Goal: Task Accomplishment & Management: Manage account settings

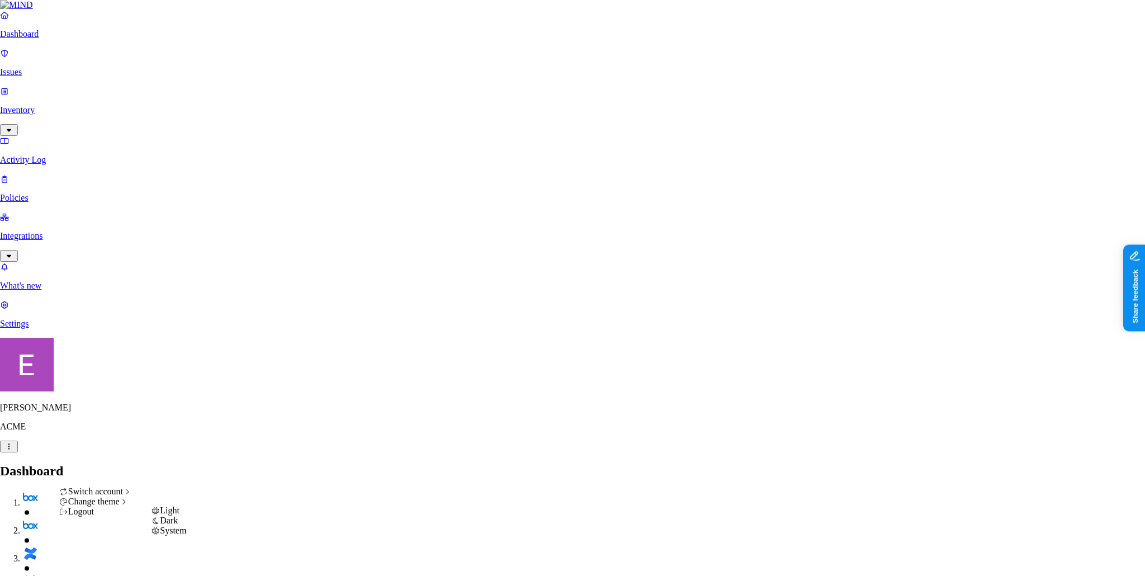
click at [183, 515] on div "Light" at bounding box center [168, 510] width 35 height 10
click at [179, 526] on div "Dark" at bounding box center [168, 520] width 35 height 10
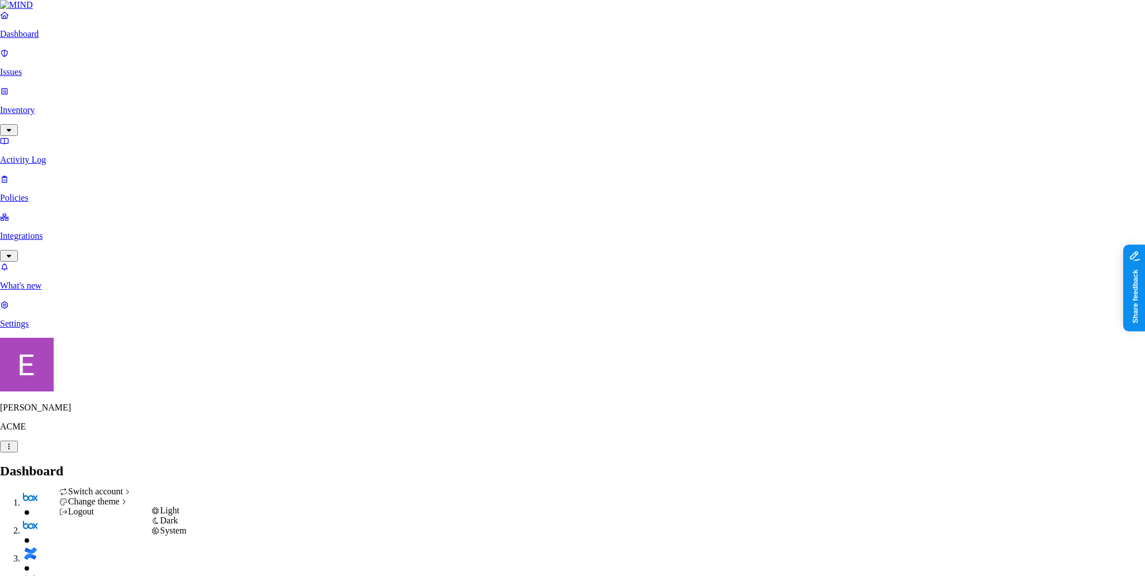
click at [171, 515] on div "Light" at bounding box center [168, 510] width 35 height 10
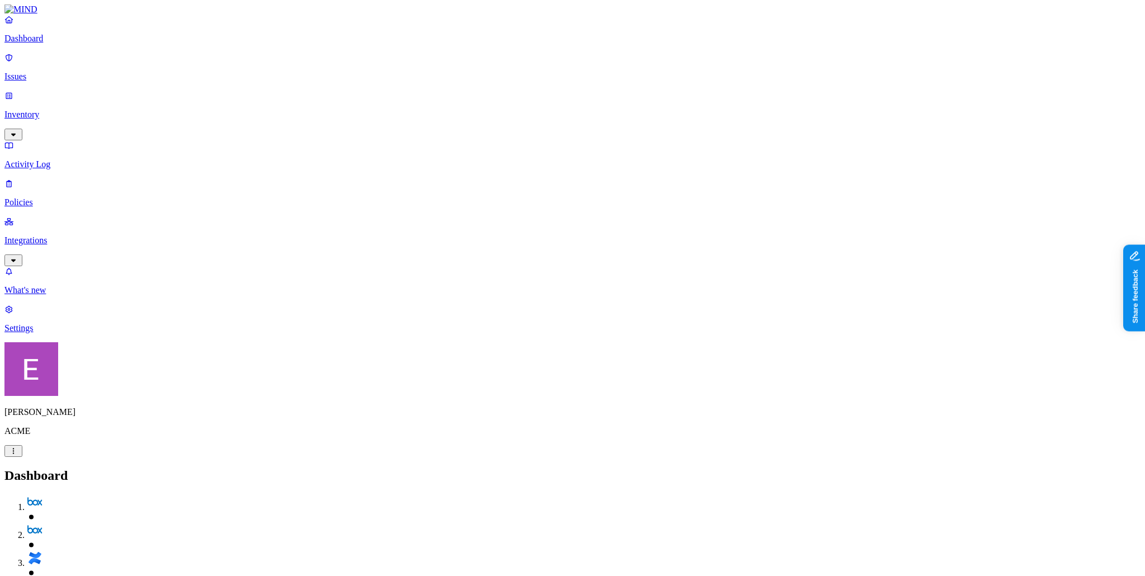
click at [36, 235] on p "Integrations" at bounding box center [572, 240] width 1136 height 10
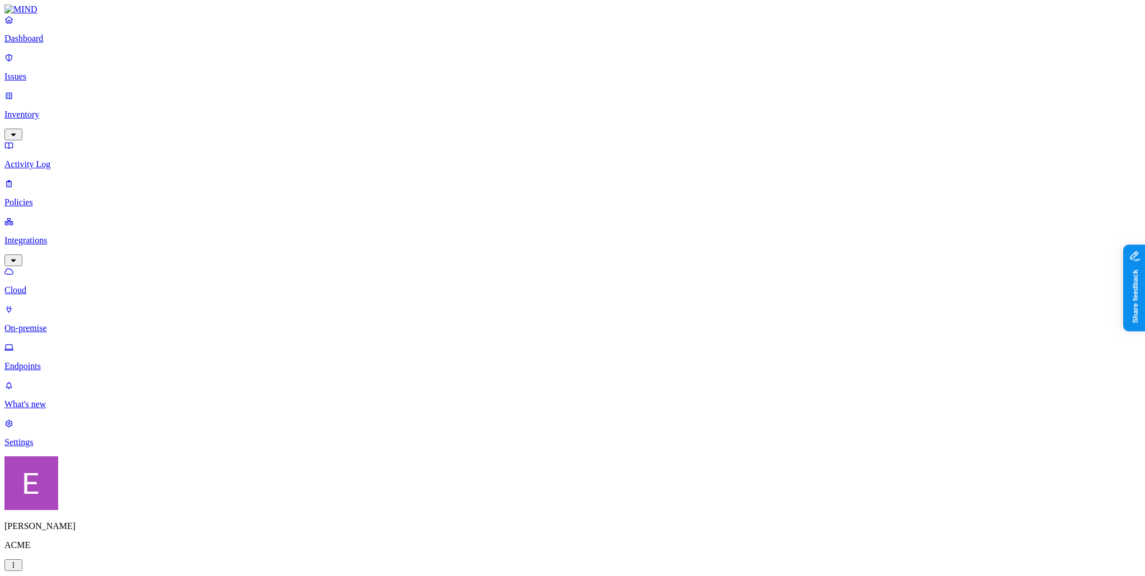
click at [69, 323] on p "On-premise" at bounding box center [572, 328] width 1136 height 10
click at [48, 361] on p "Endpoints" at bounding box center [572, 366] width 1136 height 10
click at [49, 96] on link "Inventory" at bounding box center [572, 115] width 1136 height 48
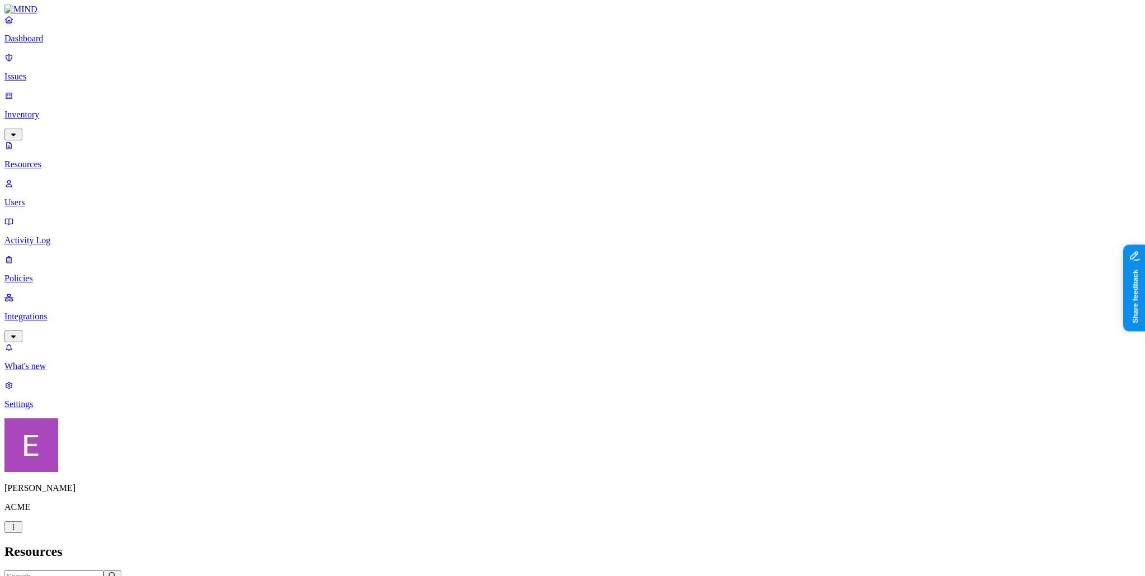
click at [379, 544] on h2 "Resources" at bounding box center [572, 551] width 1136 height 15
click at [49, 273] on p "Policies" at bounding box center [572, 278] width 1136 height 10
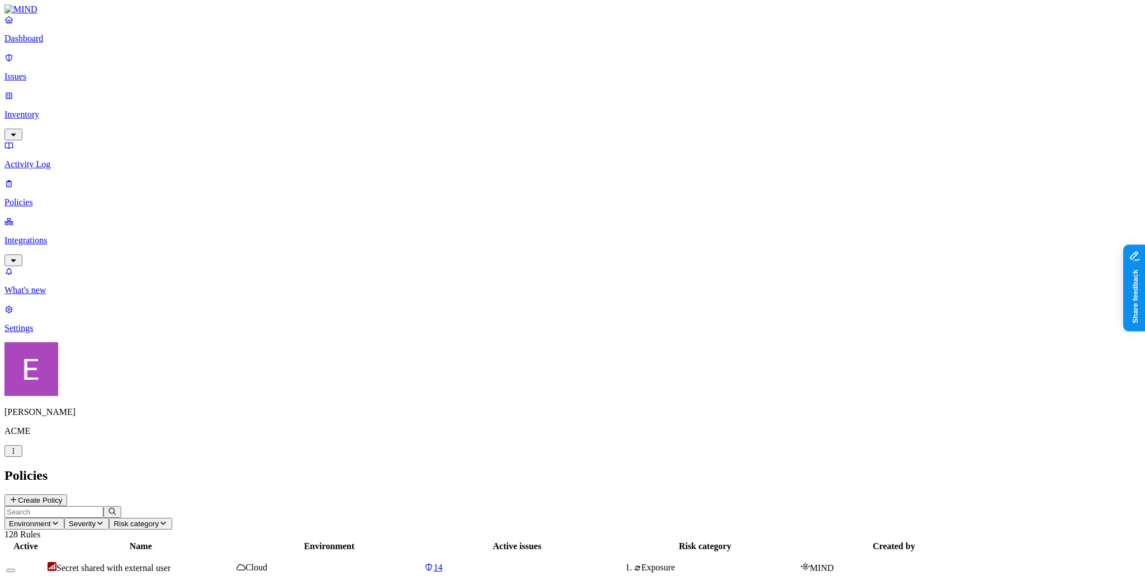
click at [67, 494] on button "Create Policy" at bounding box center [35, 500] width 63 height 12
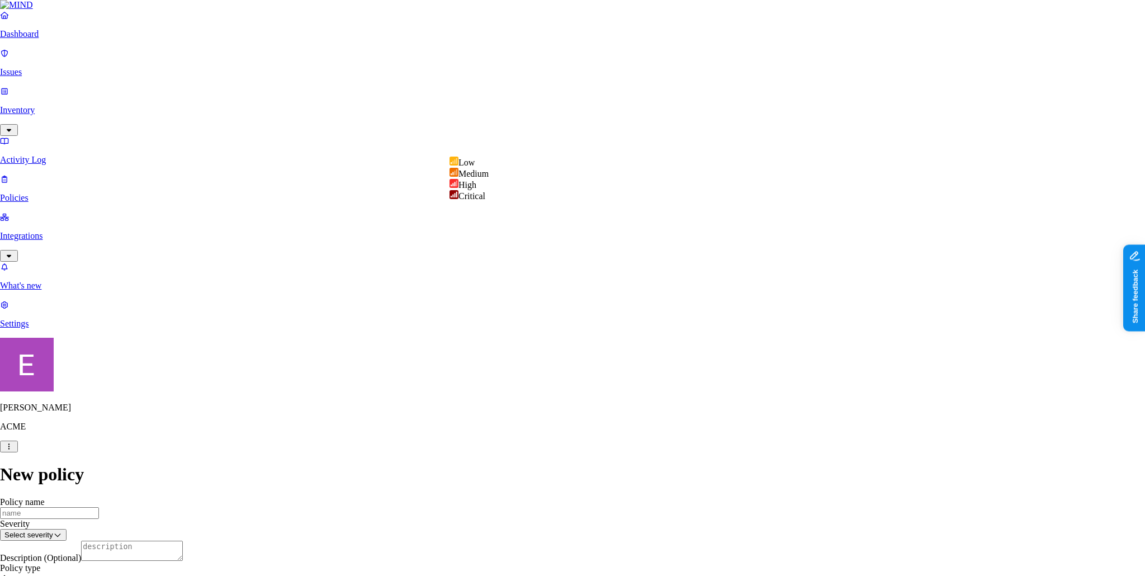
click at [516, 145] on html "Dashboard Issues Inventory Activity Log Policies Integrations What's new 1 Sett…" at bounding box center [572, 580] width 1145 height 1160
click at [391, 205] on html "Dashboard Issues Inventory Activity Log Policies Integrations What's new 1 Sett…" at bounding box center [572, 580] width 1145 height 1160
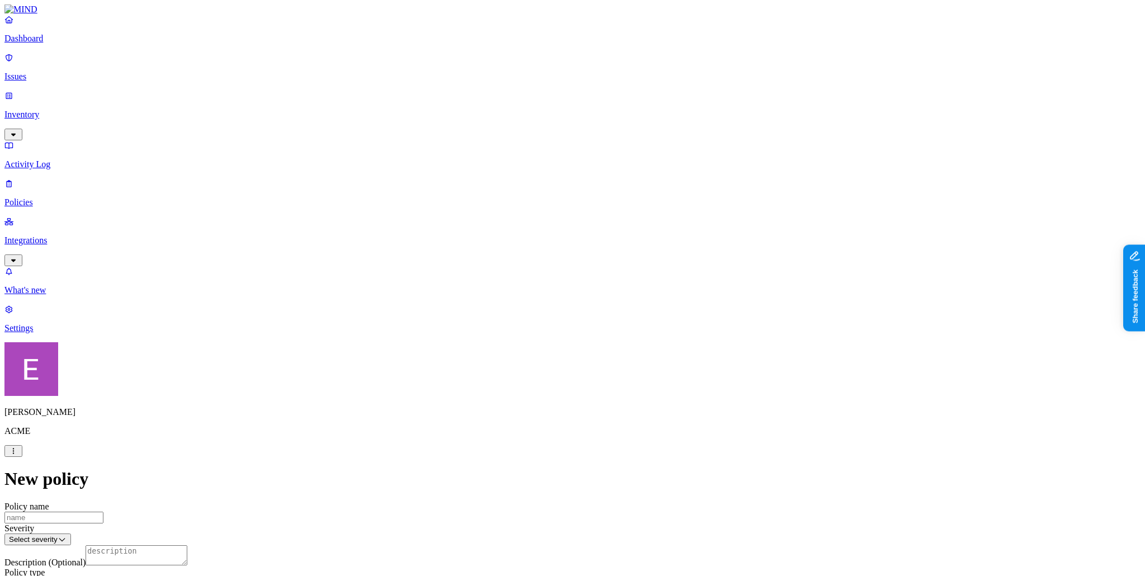
click at [501, 321] on label "Classification" at bounding box center [517, 317] width 49 height 10
click at [509, 391] on div "PCI" at bounding box center [547, 386] width 108 height 31
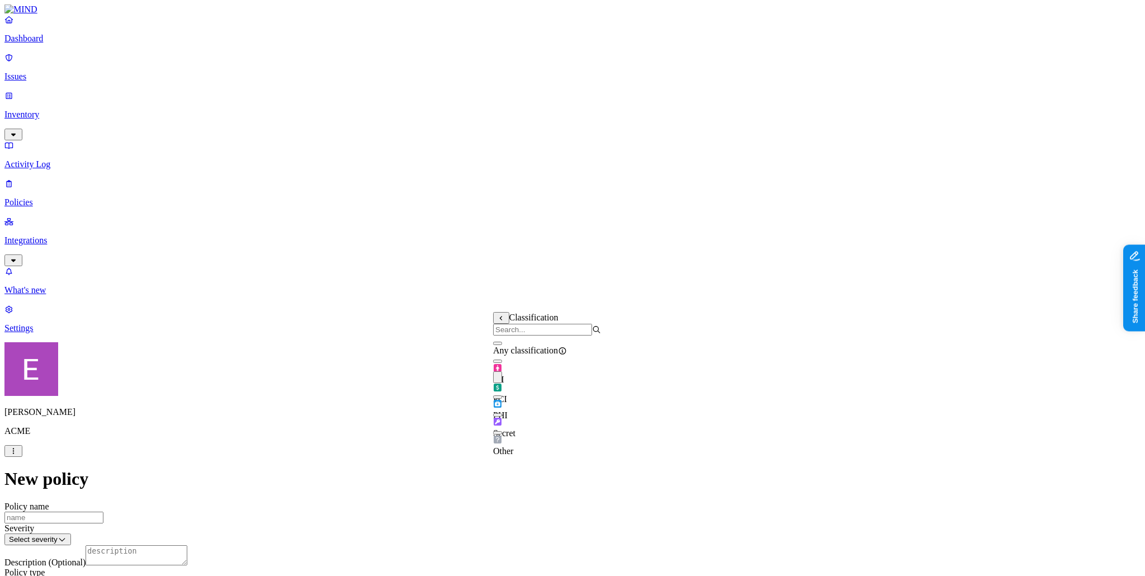
click at [583, 339] on label "AND" at bounding box center [577, 335] width 20 height 10
click at [599, 351] on label "Data type" at bounding box center [584, 347] width 35 height 10
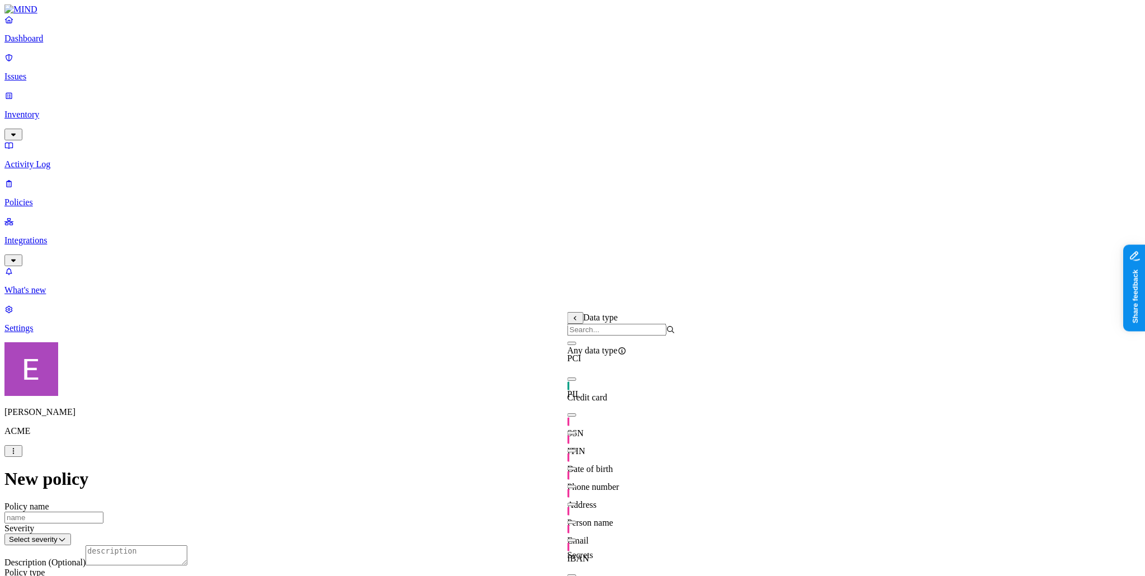
click at [584, 432] on span "SSN" at bounding box center [575, 433] width 16 height 10
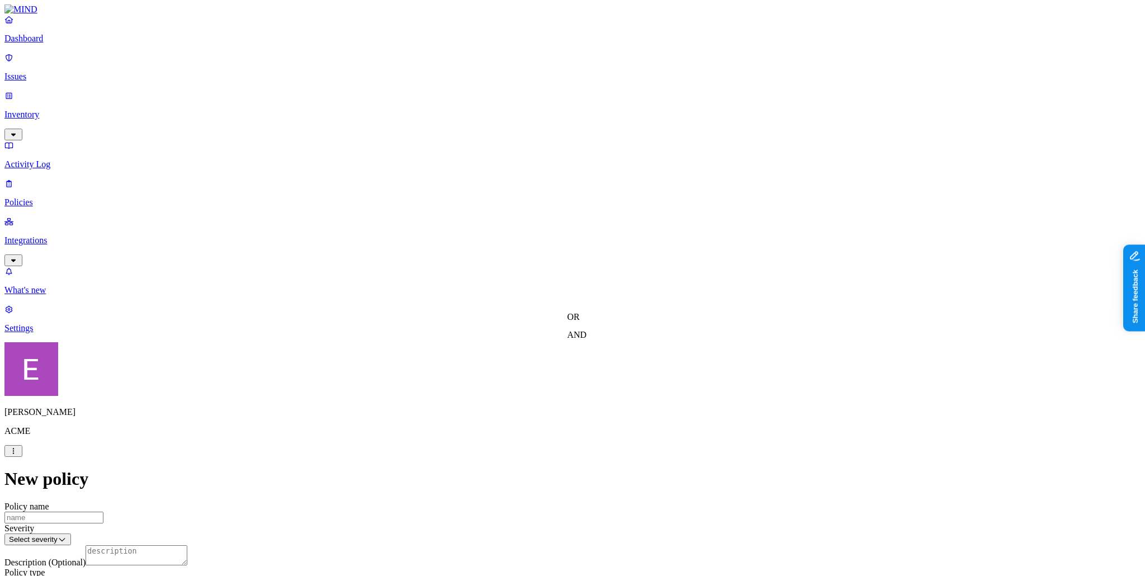
click at [521, 392] on label "Internal access" at bounding box center [507, 387] width 28 height 20
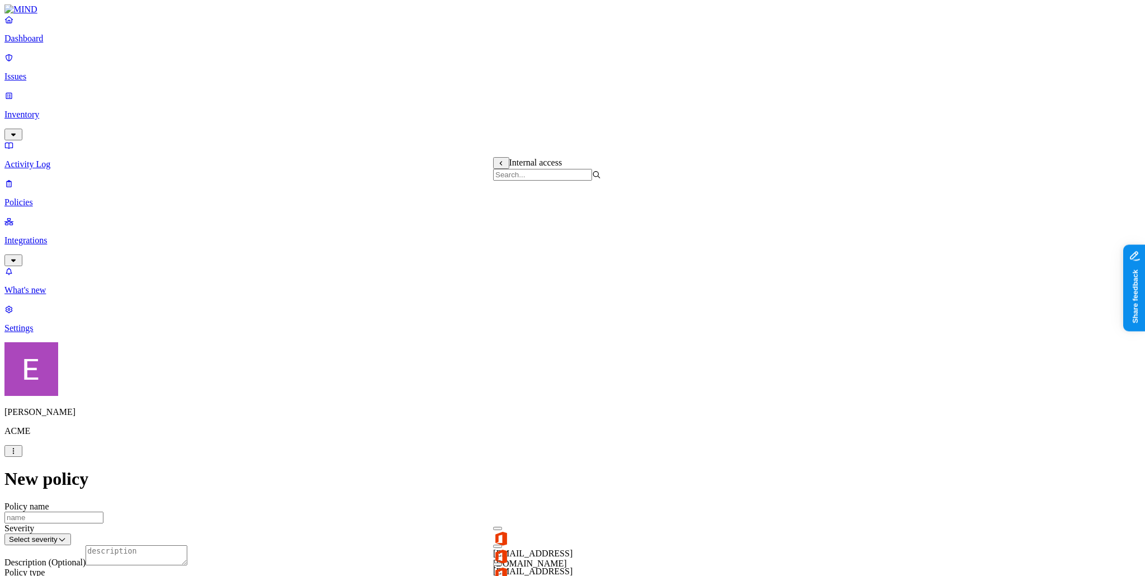
click at [514, 434] on label "Application type" at bounding box center [514, 434] width 42 height 20
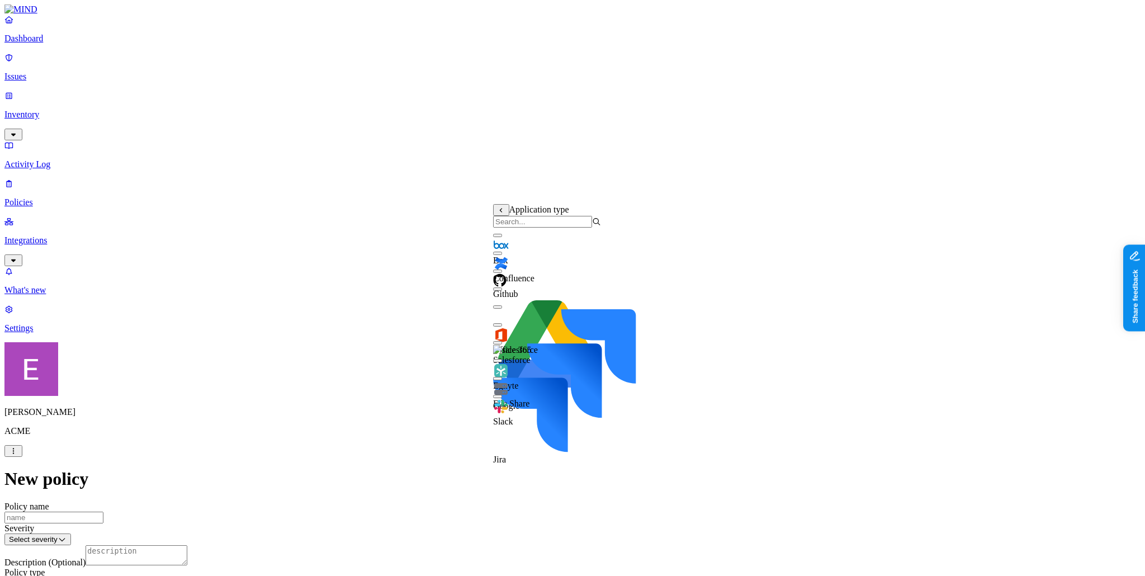
click at [552, 430] on body "Dashboard Issues Inventory Activity Log Policies Integrations What's new 1 Sett…" at bounding box center [572, 577] width 1136 height 1146
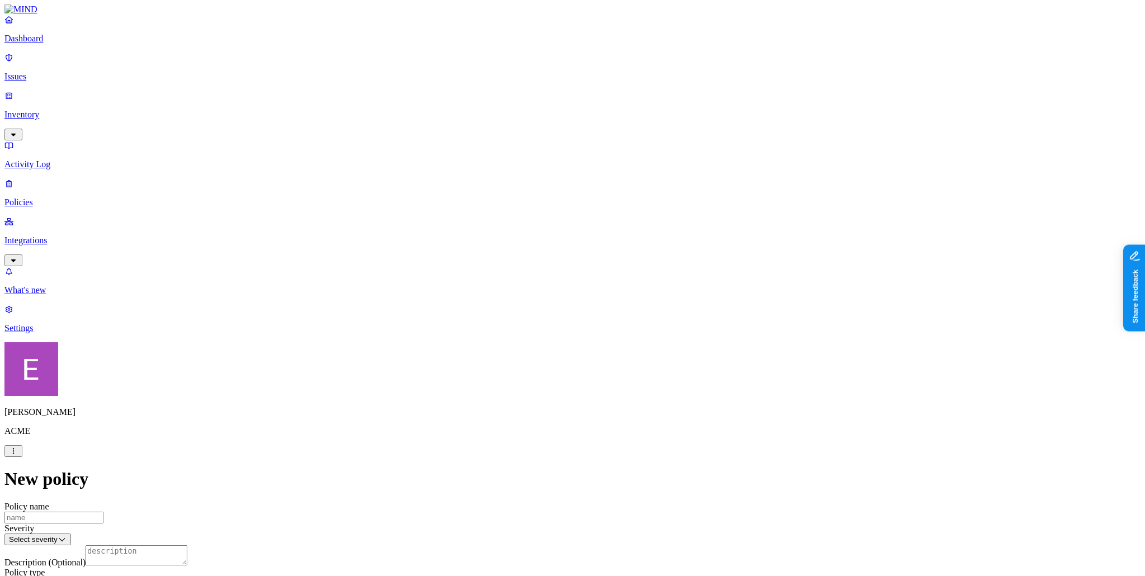
click at [528, 453] on label "Specific application" at bounding box center [513, 452] width 40 height 20
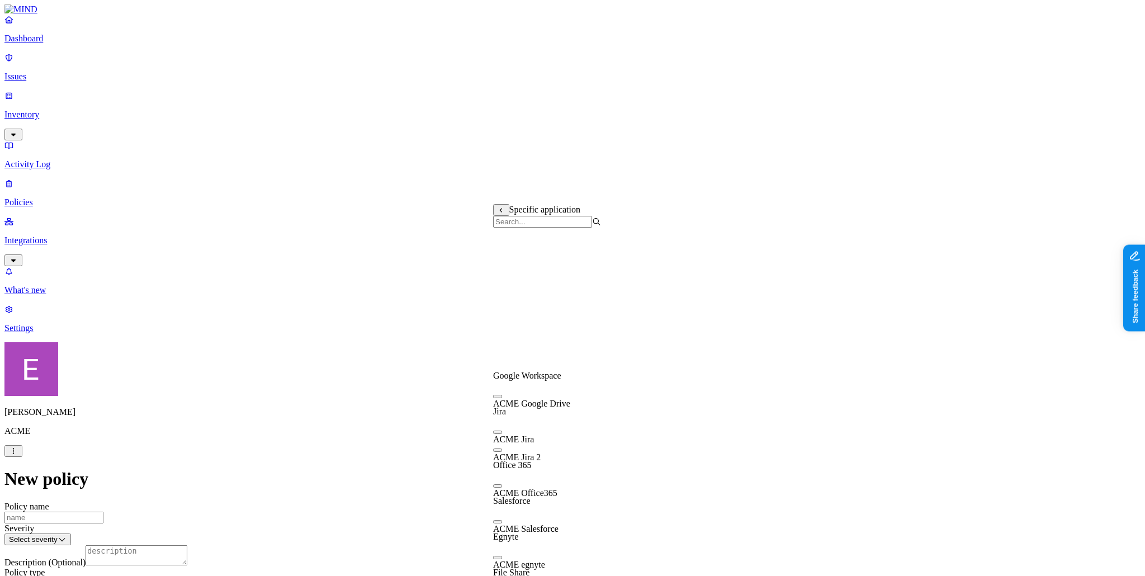
scroll to position [0, 0]
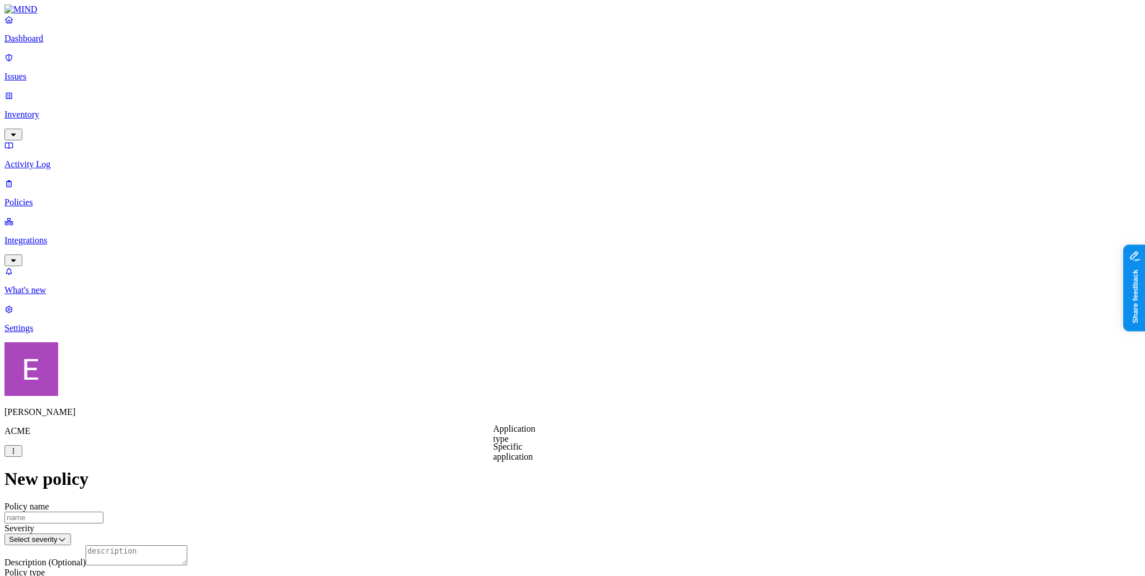
click at [187, 545] on textarea "Description (Optional)" at bounding box center [137, 555] width 102 height 20
click at [47, 197] on p "Policies" at bounding box center [572, 202] width 1136 height 10
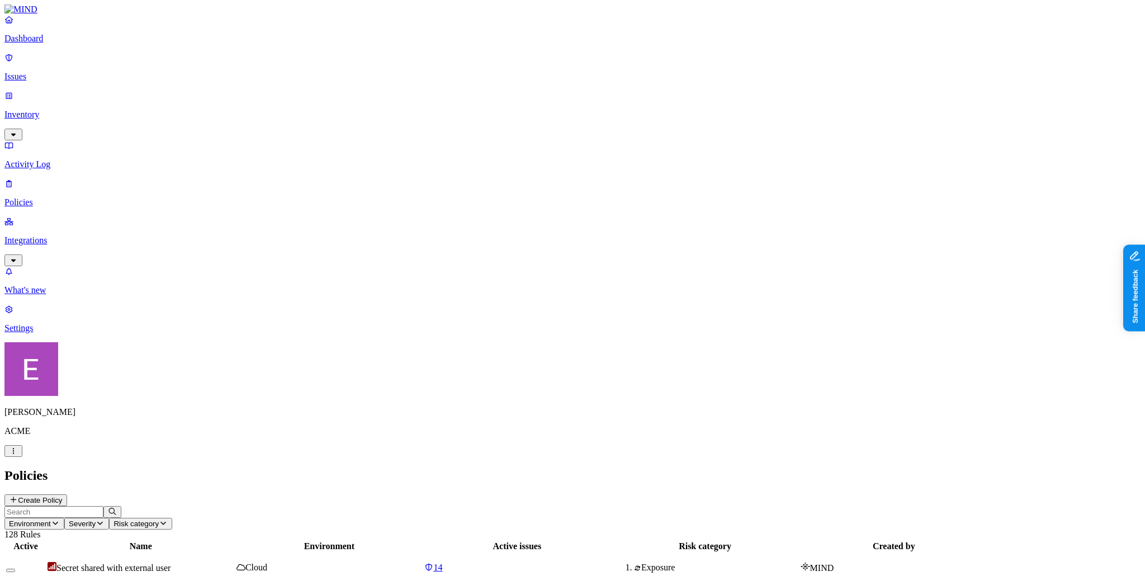
click at [47, 72] on p "Issues" at bounding box center [572, 77] width 1136 height 10
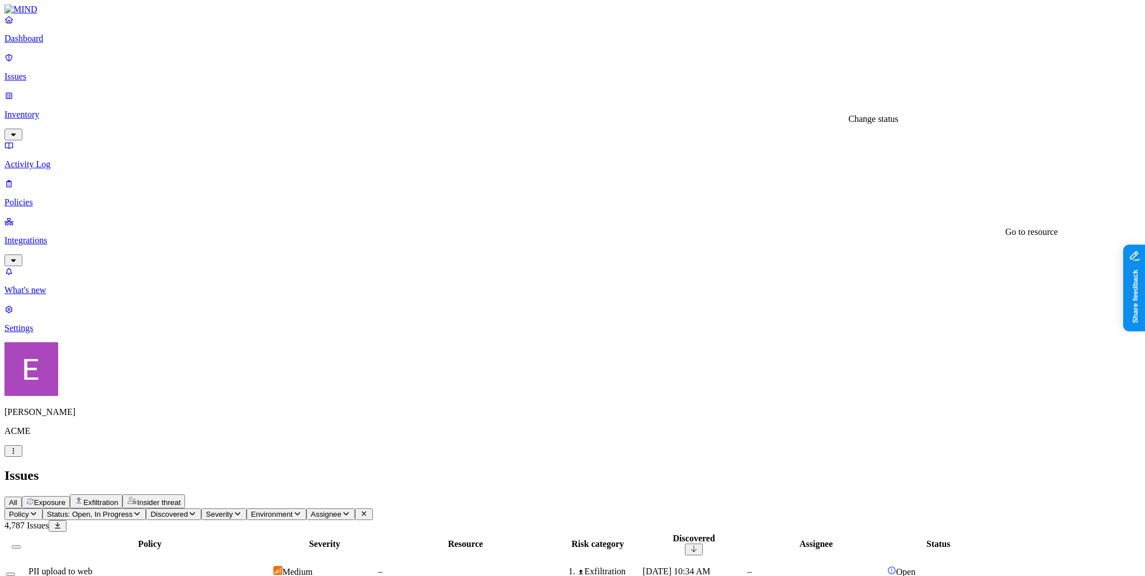
scroll to position [44, 0]
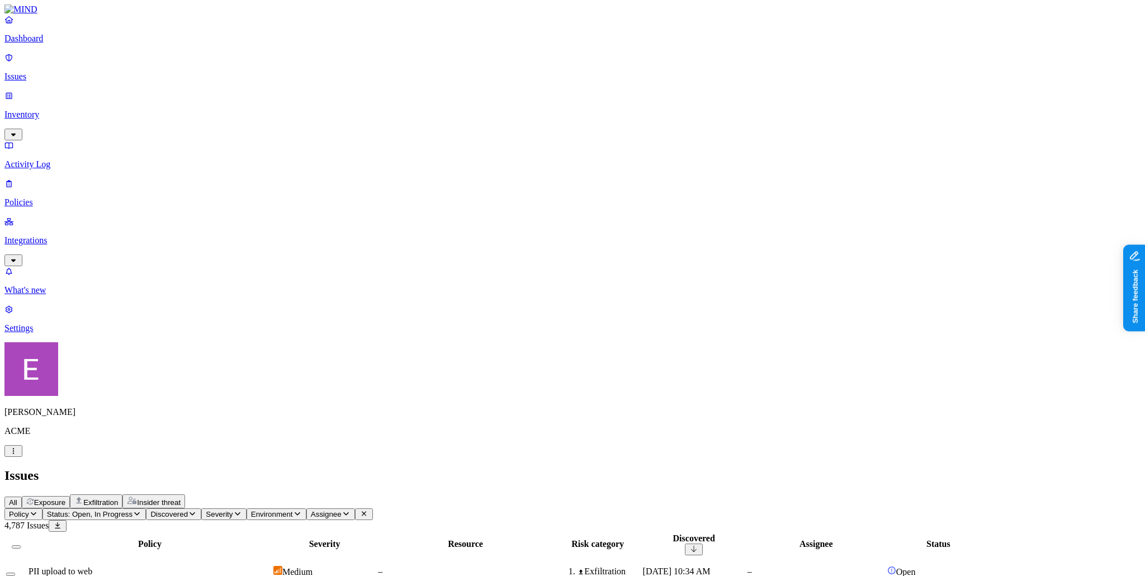
scroll to position [261, 0]
click at [118, 498] on span "Exfiltration" at bounding box center [100, 502] width 35 height 8
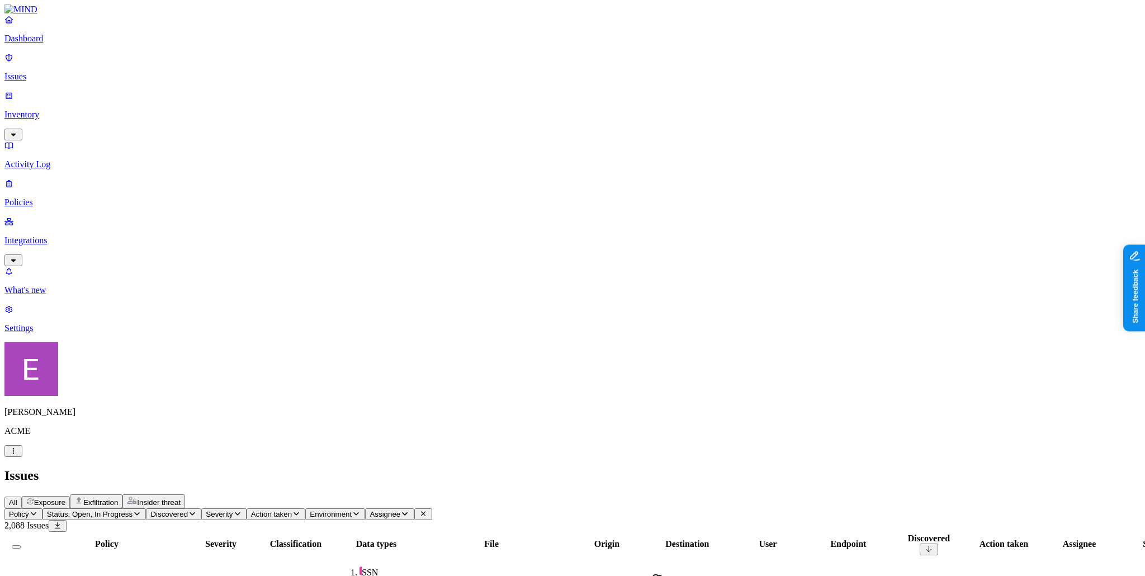
click at [61, 44] on p "Dashboard" at bounding box center [572, 39] width 1136 height 10
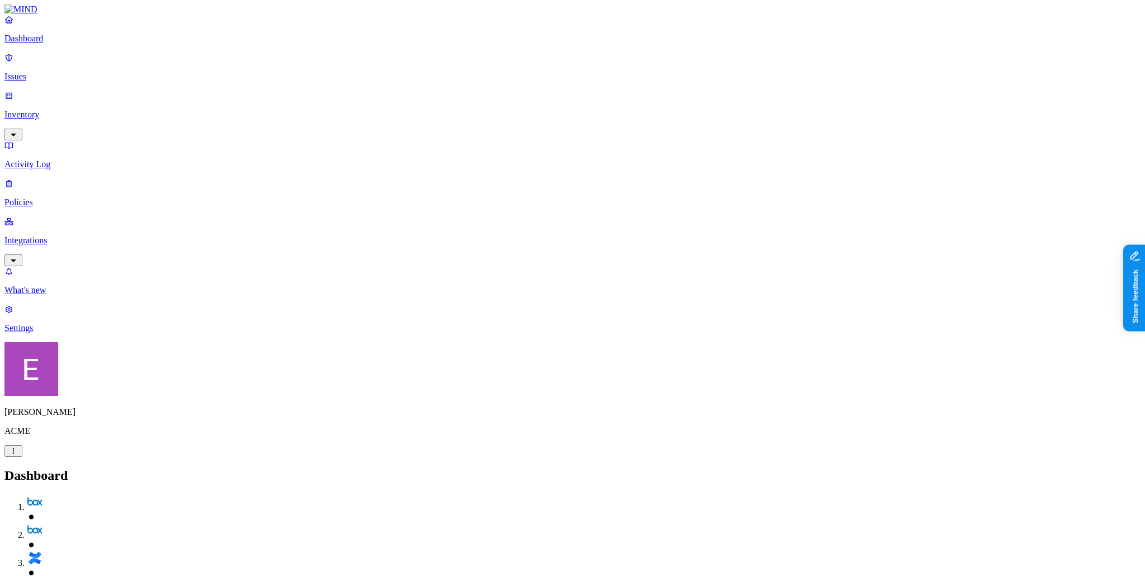
click at [68, 235] on p "Integrations" at bounding box center [572, 240] width 1136 height 10
